Goal: Task Accomplishment & Management: Manage account settings

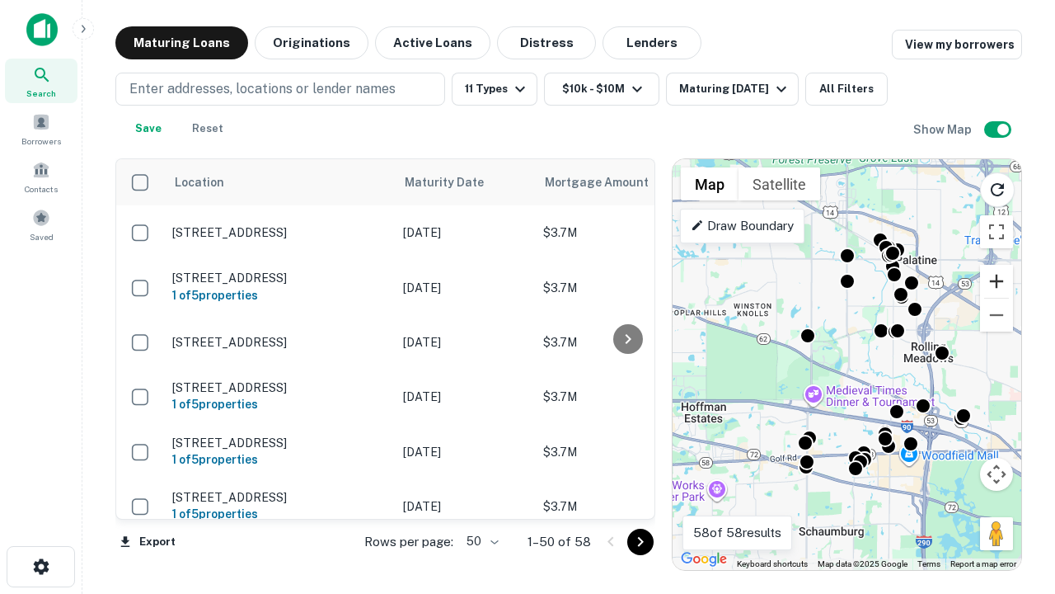
click at [997, 281] on button "Zoom in" at bounding box center [996, 281] width 33 height 33
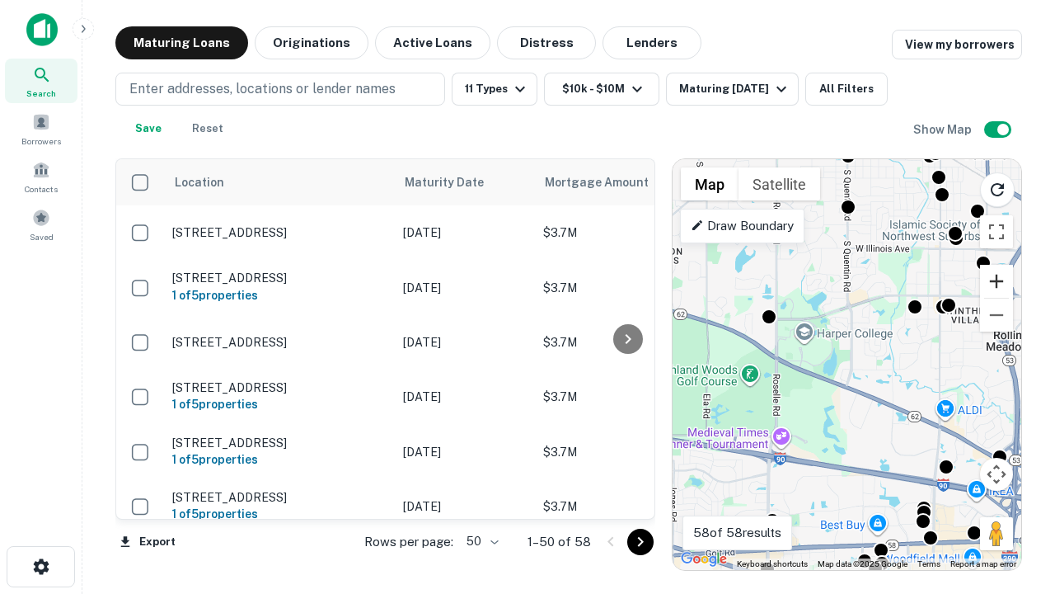
click at [997, 281] on button "Zoom in" at bounding box center [996, 281] width 33 height 33
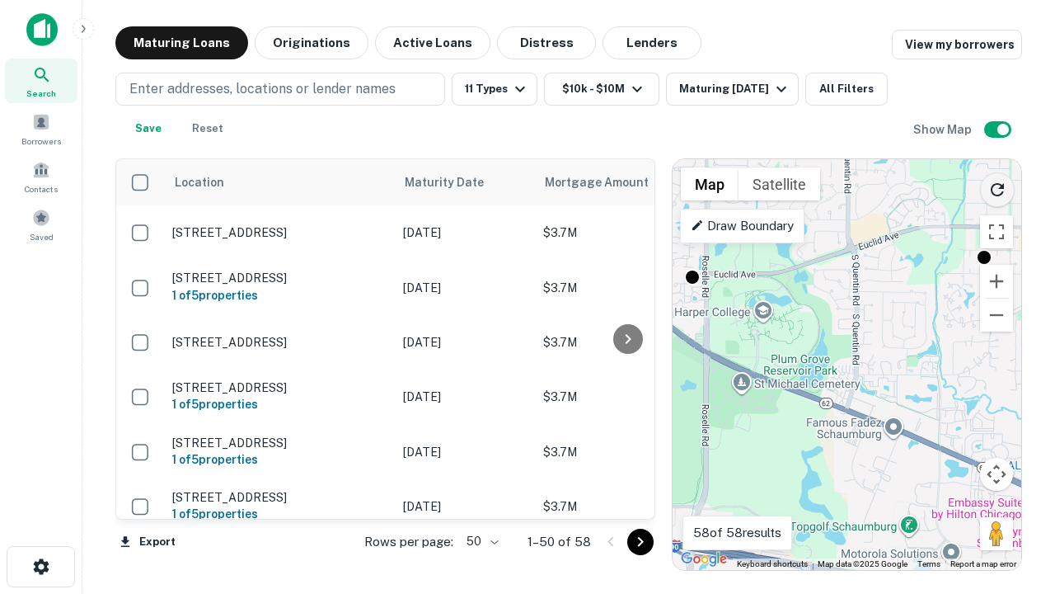
click at [998, 186] on icon "Reload search area" at bounding box center [998, 190] width 20 height 20
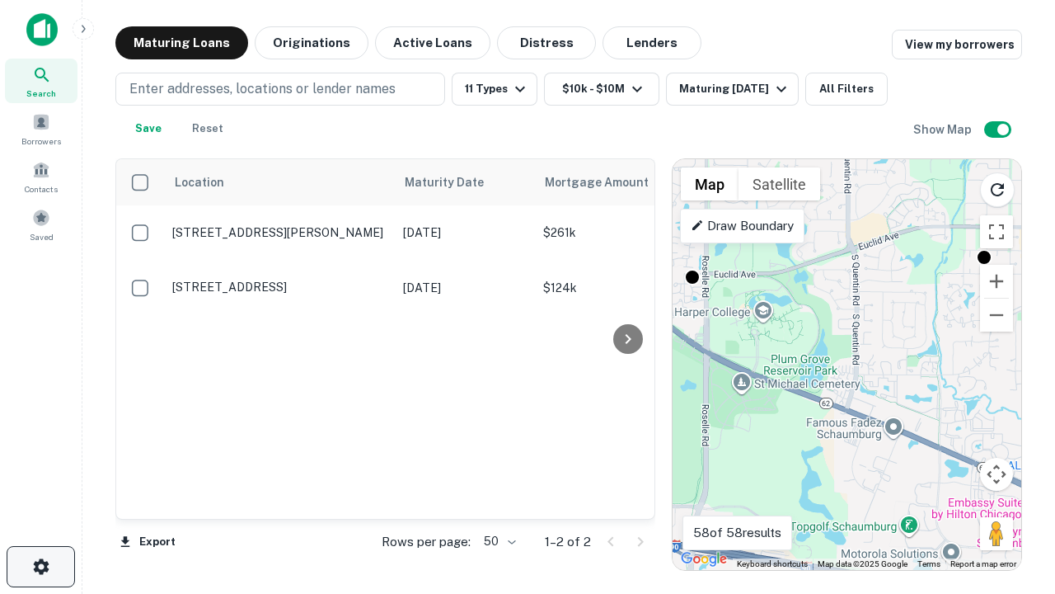
click at [40, 566] on icon "button" at bounding box center [41, 567] width 20 height 20
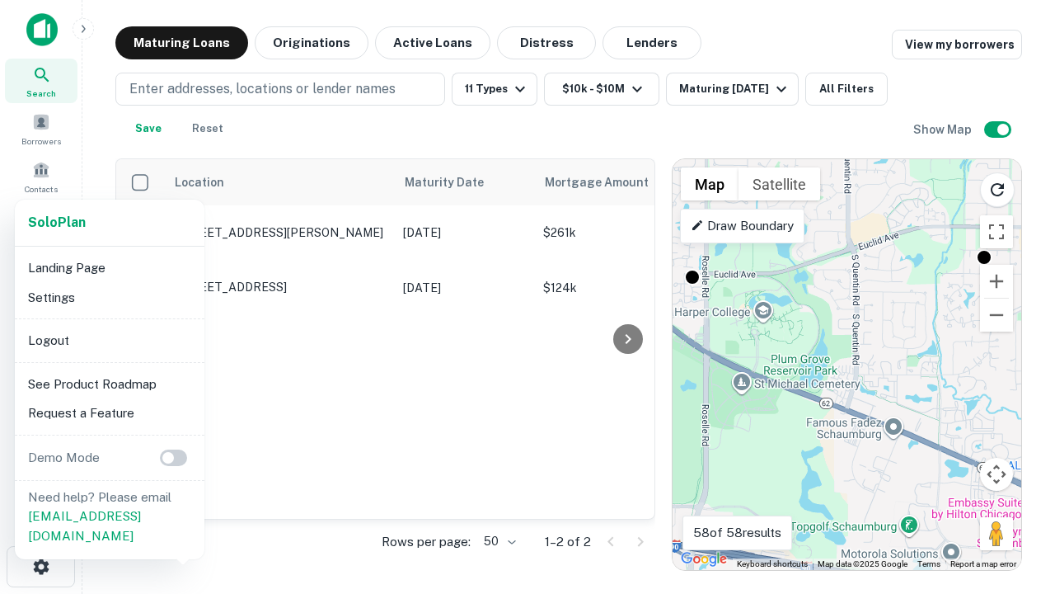
click at [109, 340] on li "Logout" at bounding box center [109, 341] width 176 height 30
